Goal: Use online tool/utility

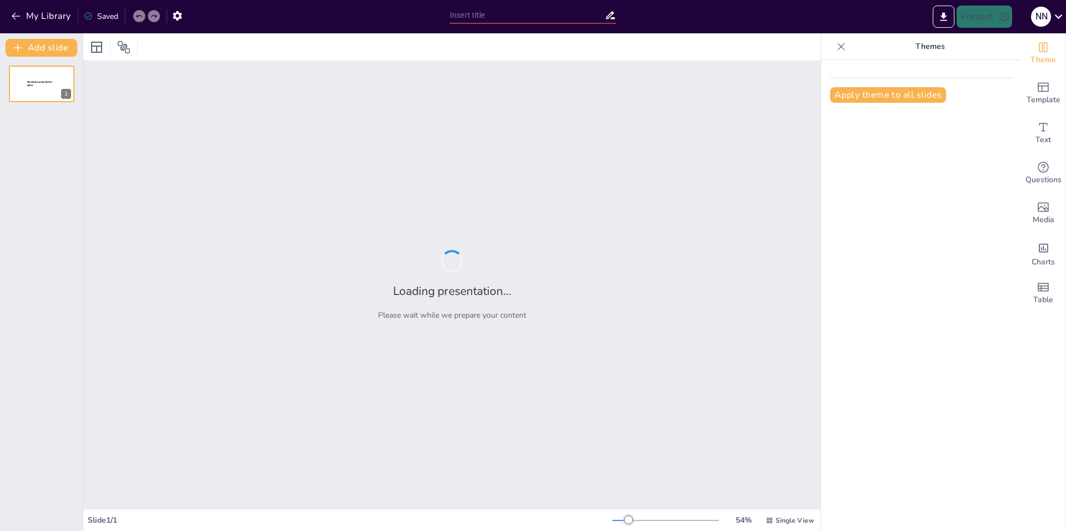
type input "Лексический разбор: ключевые понятия и примеры"
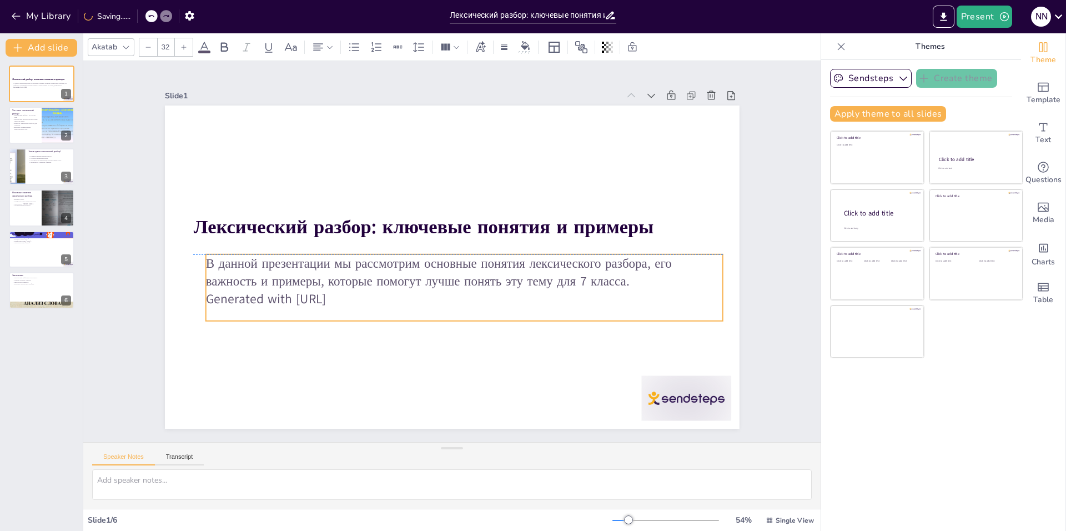
drag, startPoint x: 199, startPoint y: 301, endPoint x: 198, endPoint y: 294, distance: 6.7
click at [205, 294] on p "Generated with [URL]" at bounding box center [463, 299] width 517 height 18
click at [26, 126] on p "Включает грамматические характеристики слов." at bounding box center [25, 128] width 27 height 4
type textarea "Loremipsumd sitame consectetura elits doeiusm tempori utla, etd magnaaliq enima…"
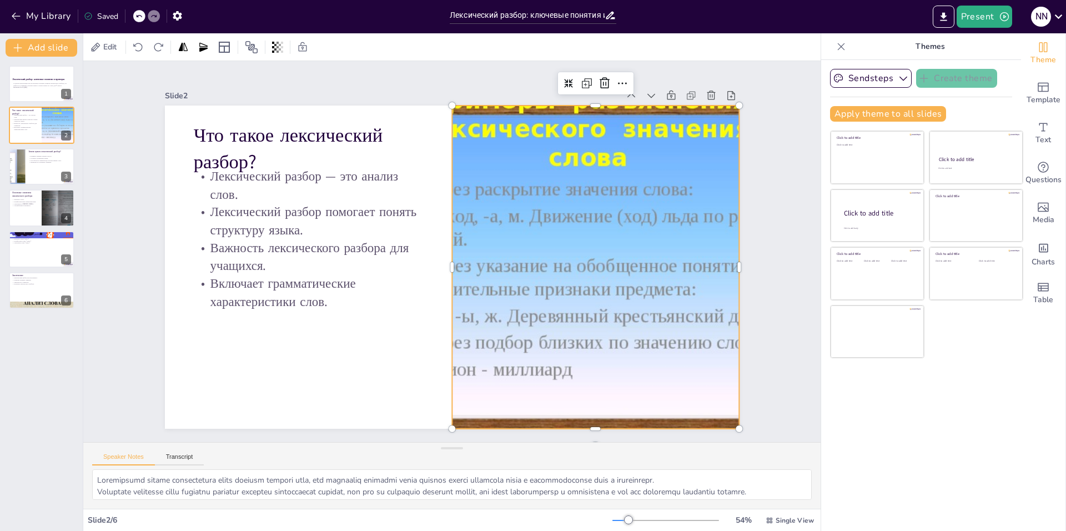
click at [546, 221] on div at bounding box center [595, 267] width 431 height 323
click at [668, 167] on div at bounding box center [595, 267] width 431 height 323
click at [35, 83] on p "В данной презентации мы рассмотрим основные понятия лексического разбора, его в…" at bounding box center [43, 84] width 60 height 4
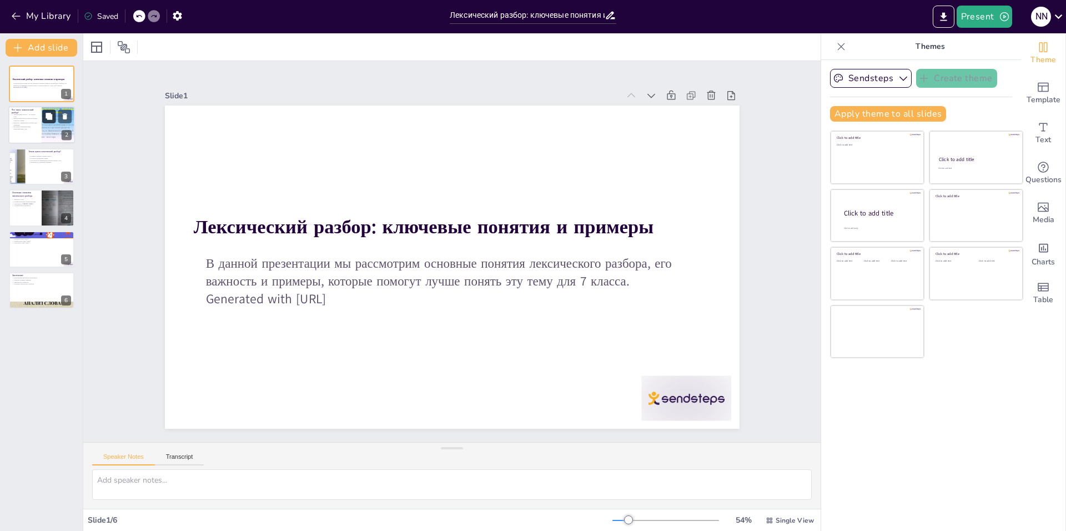
click at [49, 113] on button at bounding box center [48, 116] width 13 height 13
type textarea "Loremipsumd sitame consectetura elits doeiusm tempori utla, etd magnaaliq enima…"
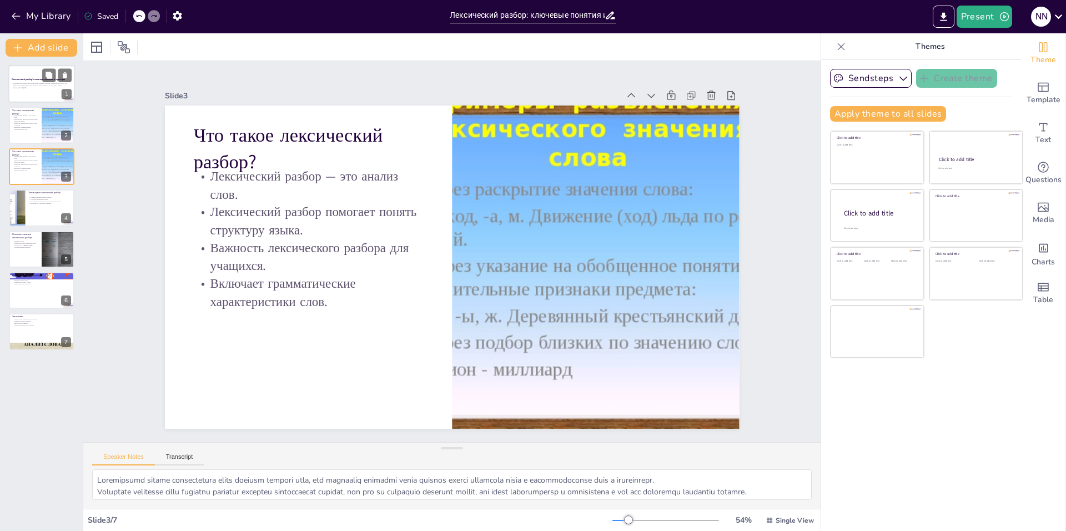
click at [56, 84] on p "В данной презентации мы рассмотрим основные понятия лексического разбора, его в…" at bounding box center [43, 84] width 60 height 4
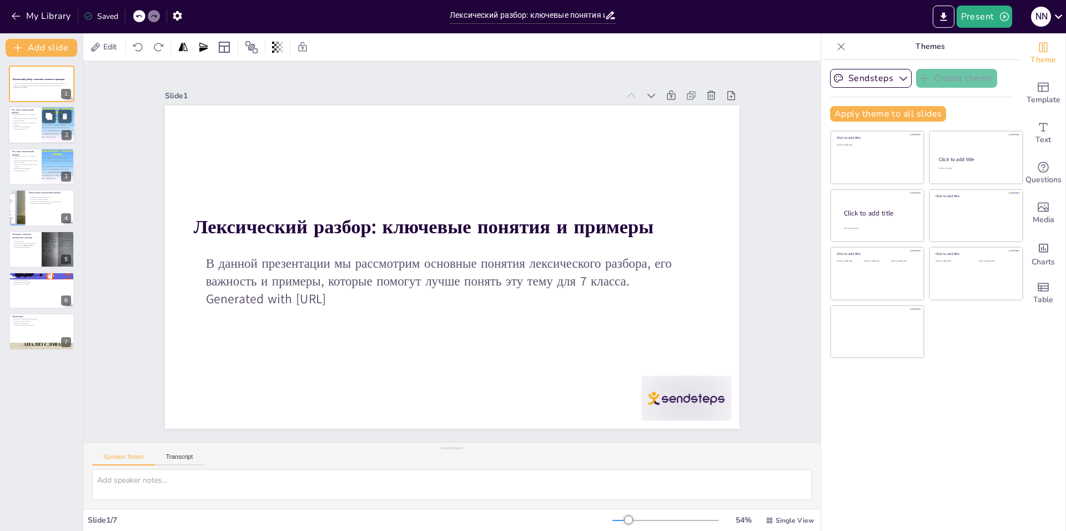
click at [41, 123] on div at bounding box center [41, 126] width 67 height 38
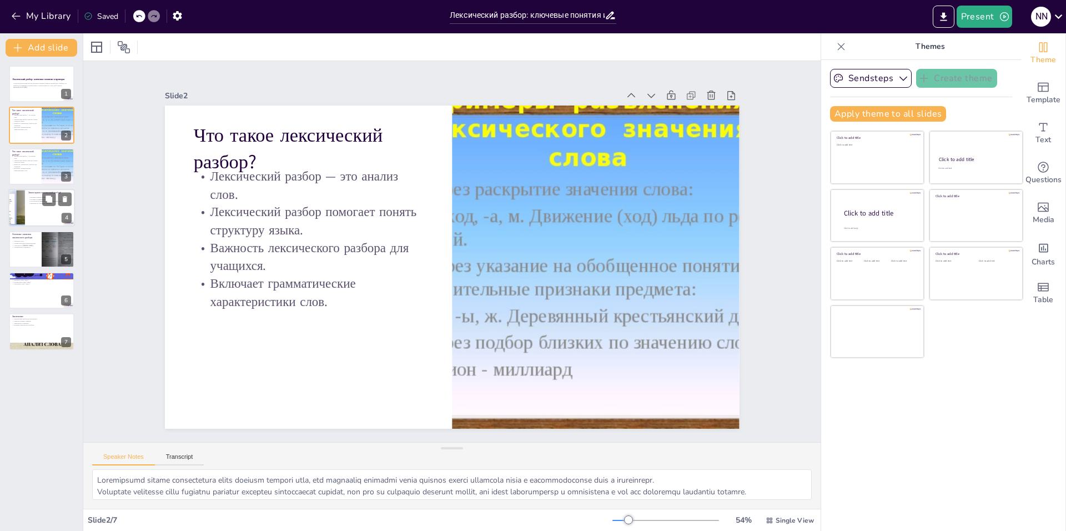
click at [19, 197] on div at bounding box center [17, 208] width 50 height 38
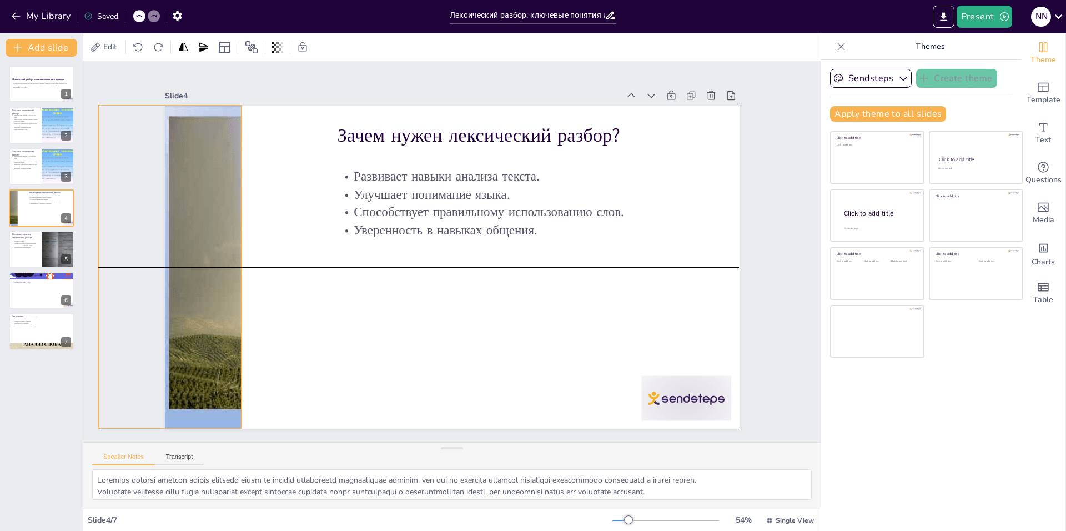
drag, startPoint x: 262, startPoint y: 264, endPoint x: 195, endPoint y: 262, distance: 66.7
click at [195, 262] on div at bounding box center [170, 237] width 463 height 367
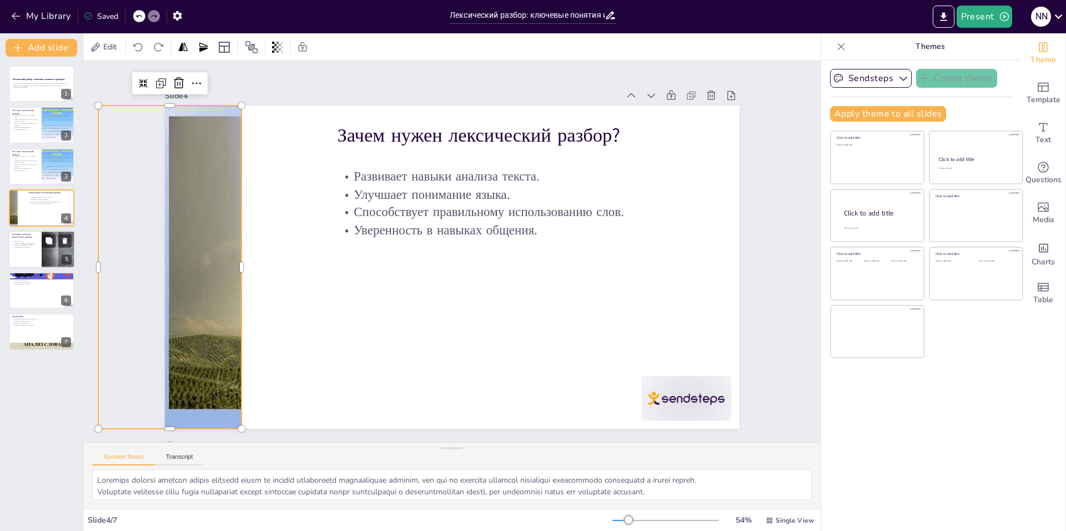
click at [29, 248] on p "Употребление в контексте." at bounding box center [25, 247] width 27 height 2
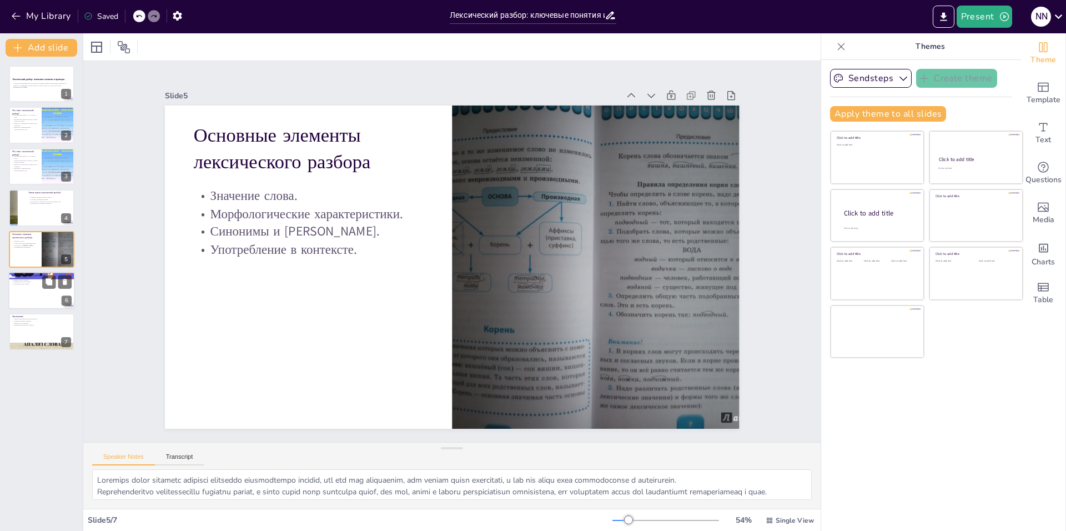
click at [23, 288] on div at bounding box center [41, 291] width 67 height 38
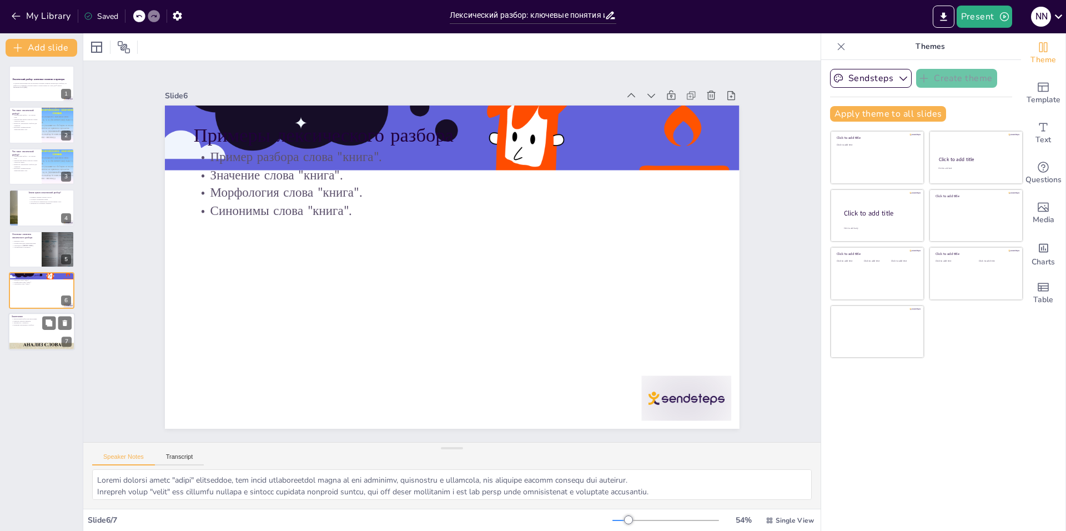
click at [29, 320] on p "Развитие речевых навыков." at bounding box center [42, 321] width 60 height 2
type textarea "Лексический разбор служит важным инструментом для изучения языка, так как он по…"
